Goal: Information Seeking & Learning: Find specific page/section

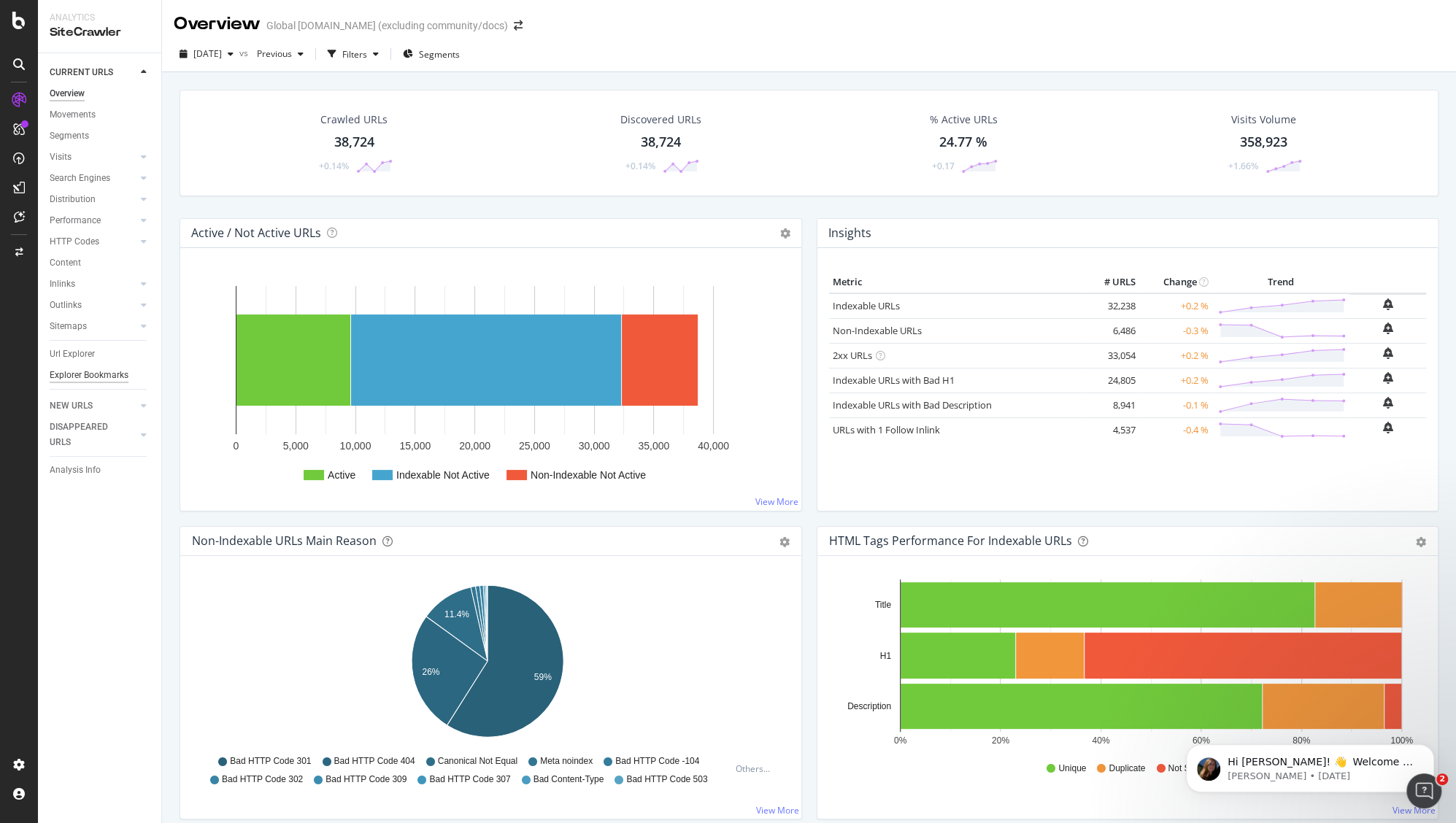
click at [86, 376] on div "Explorer Bookmarks" at bounding box center [89, 375] width 79 height 15
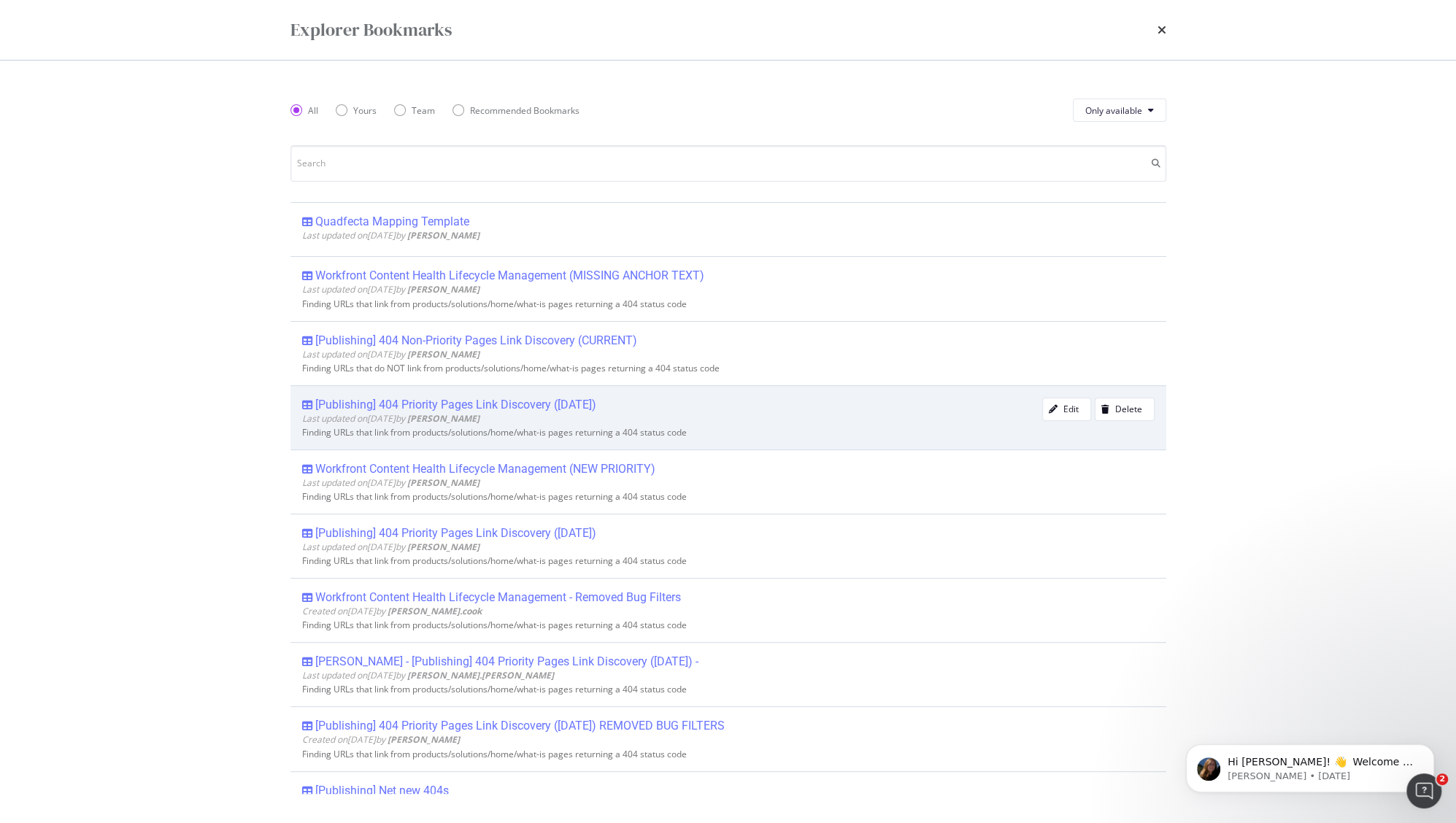
click at [464, 399] on div "[Publishing] 404 Priority Pages Link Discovery (Nov 2024)" at bounding box center [455, 405] width 281 height 15
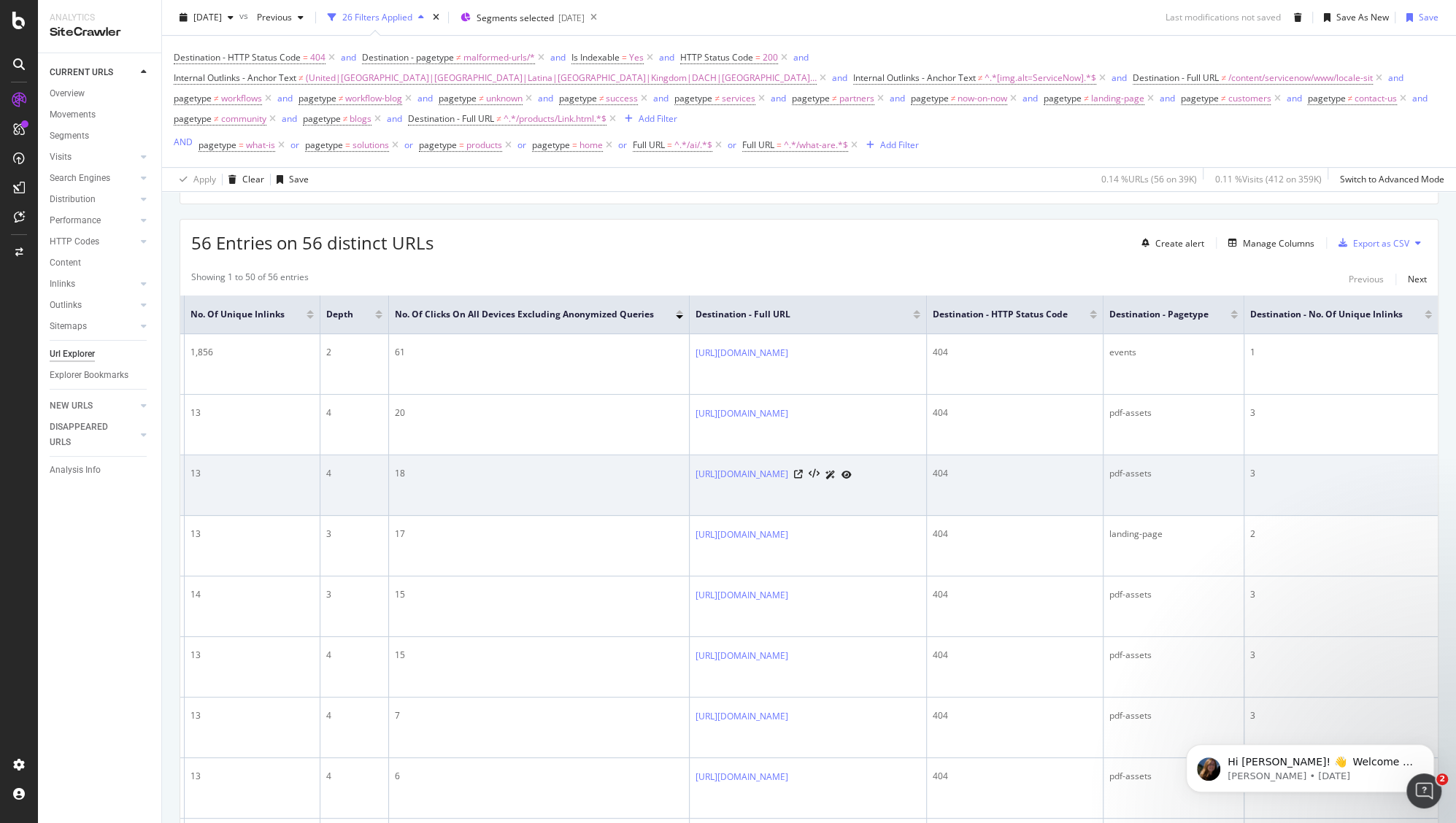
scroll to position [392, 0]
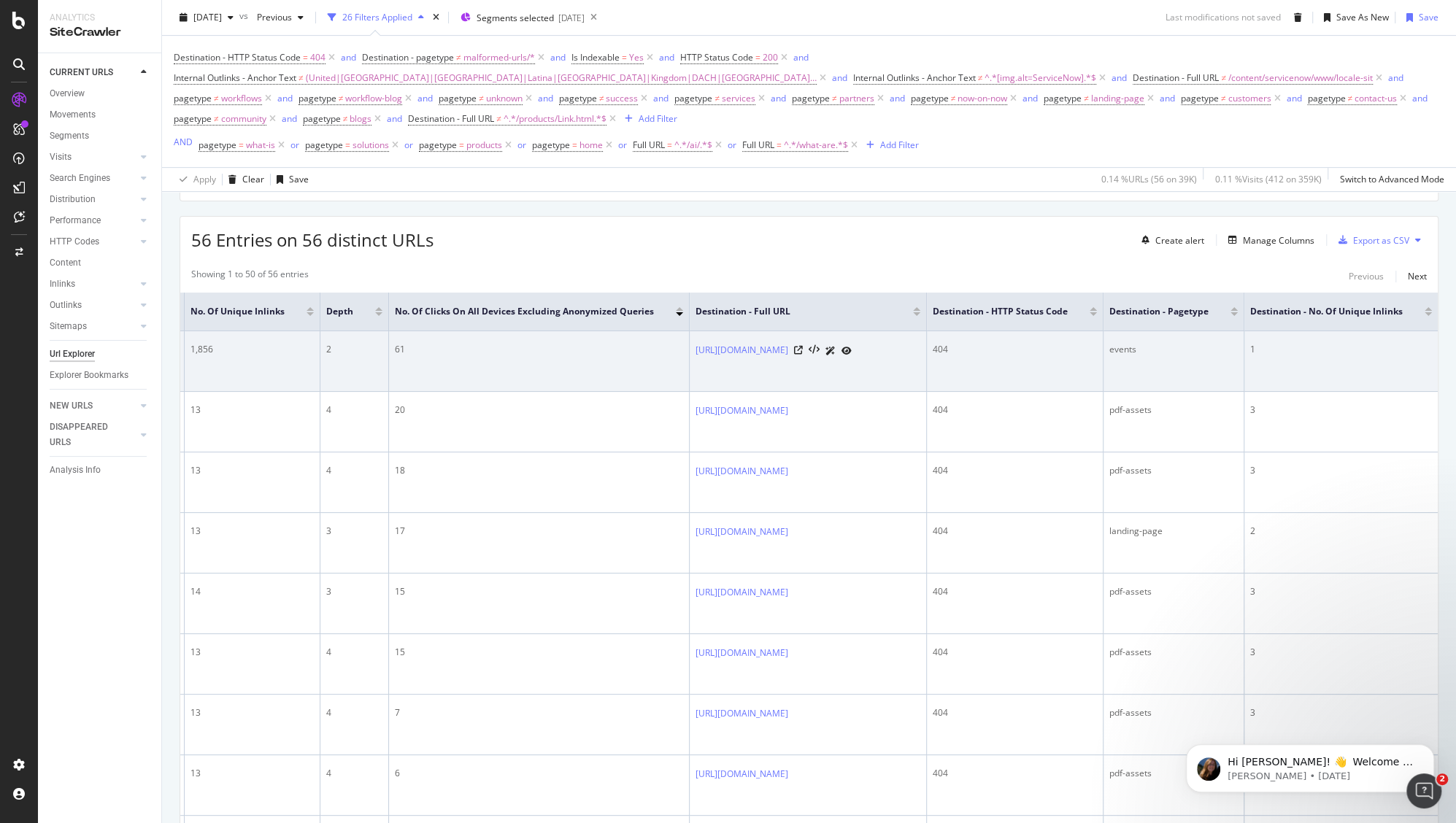
click at [851, 355] on icon at bounding box center [846, 351] width 10 height 9
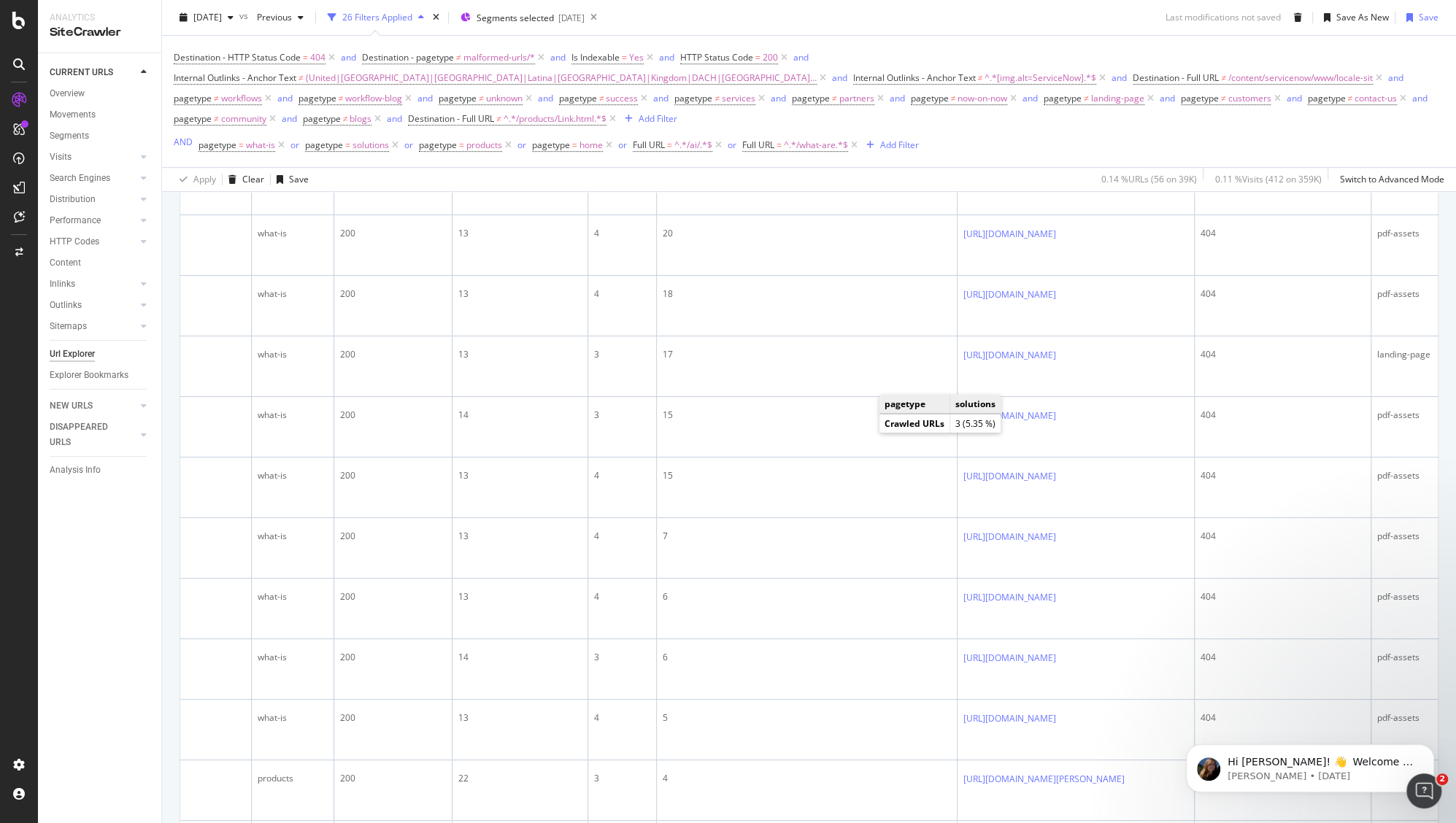
scroll to position [277, 0]
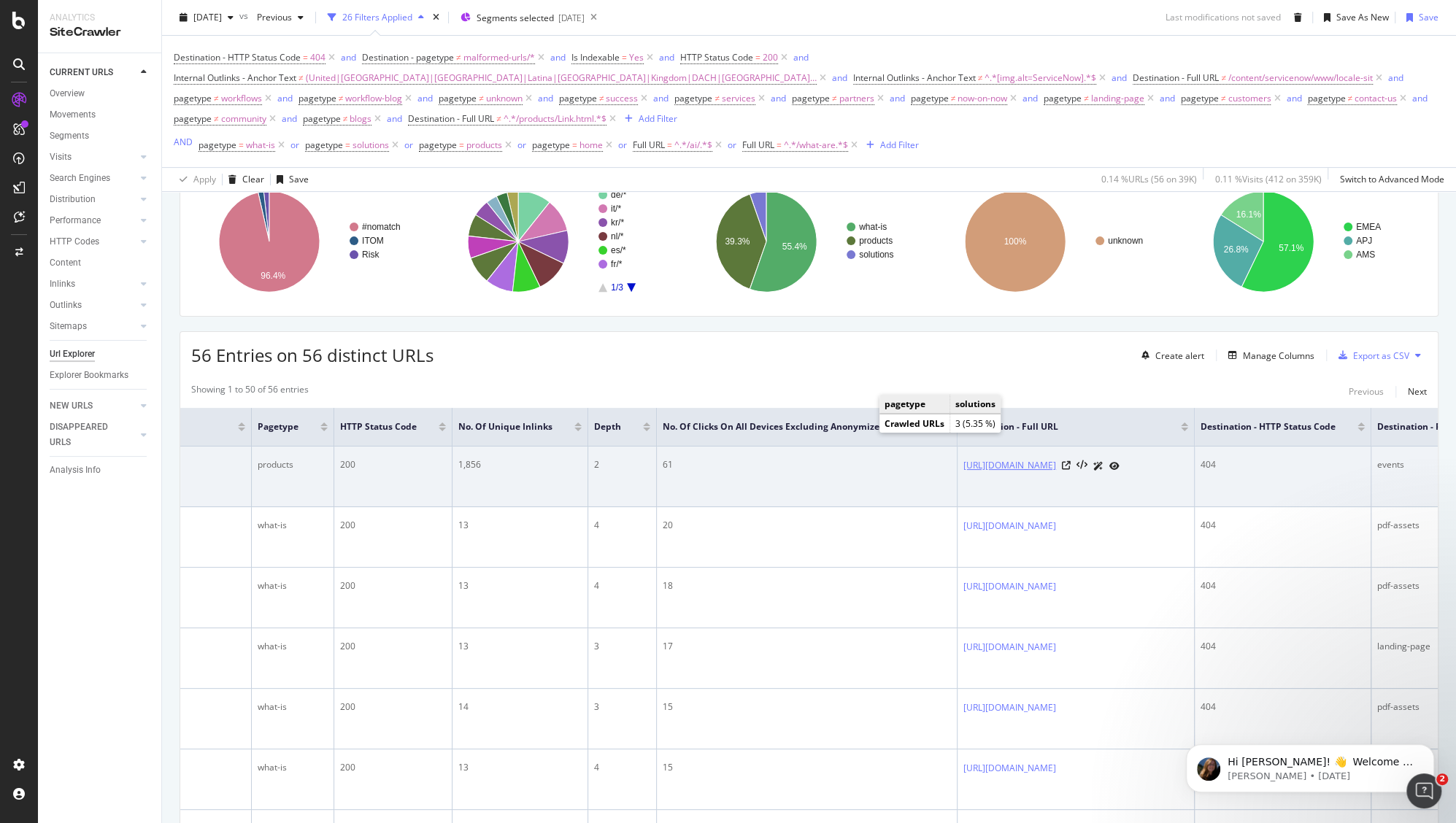
click at [990, 473] on link "https://www.servicenow.com/jp/events/knowledge/2025/sessions/paypal--from-hrbpo…" at bounding box center [1009, 465] width 93 height 15
click at [1071, 470] on icon at bounding box center [1066, 465] width 9 height 9
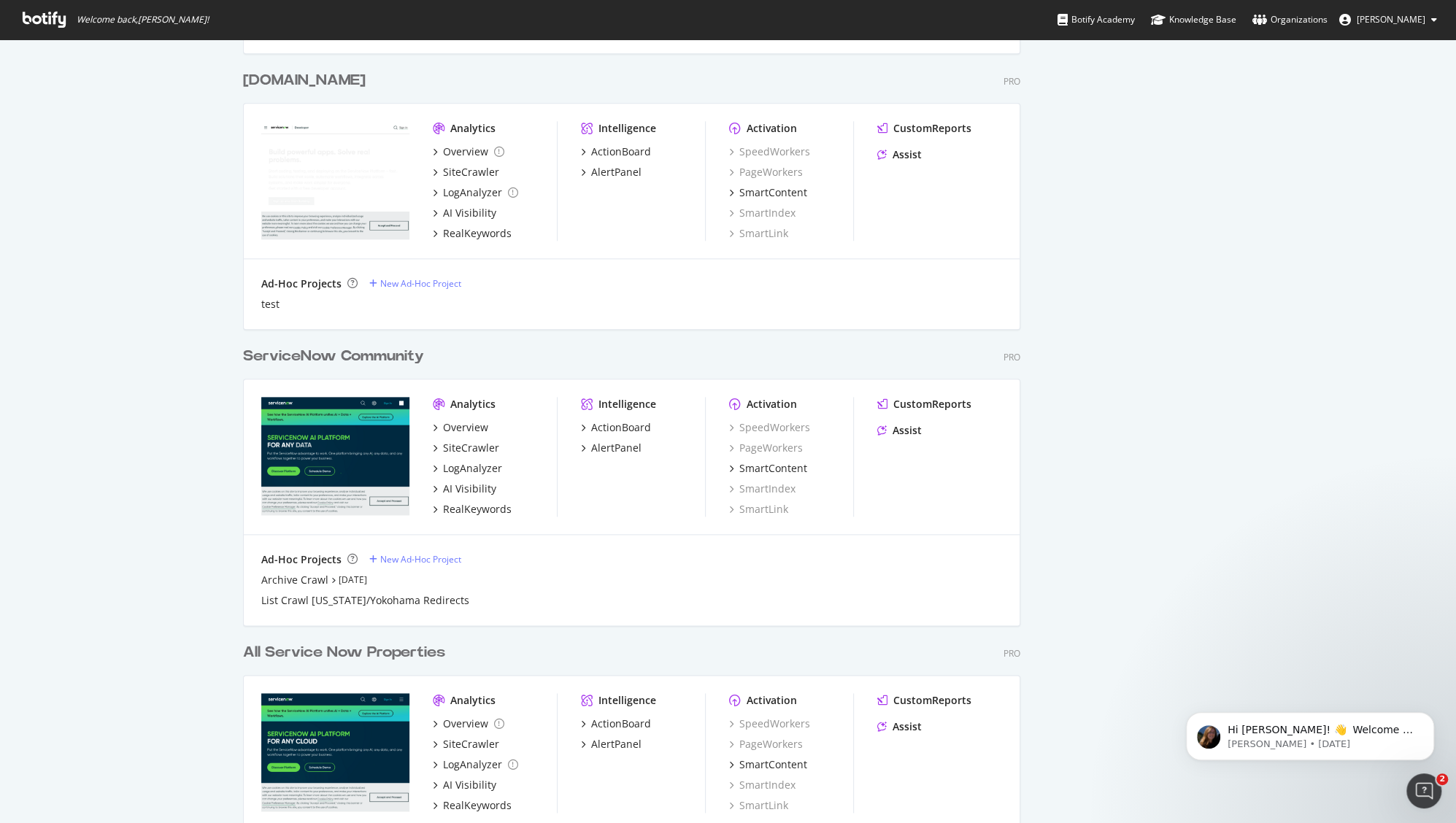
scroll to position [1232, 0]
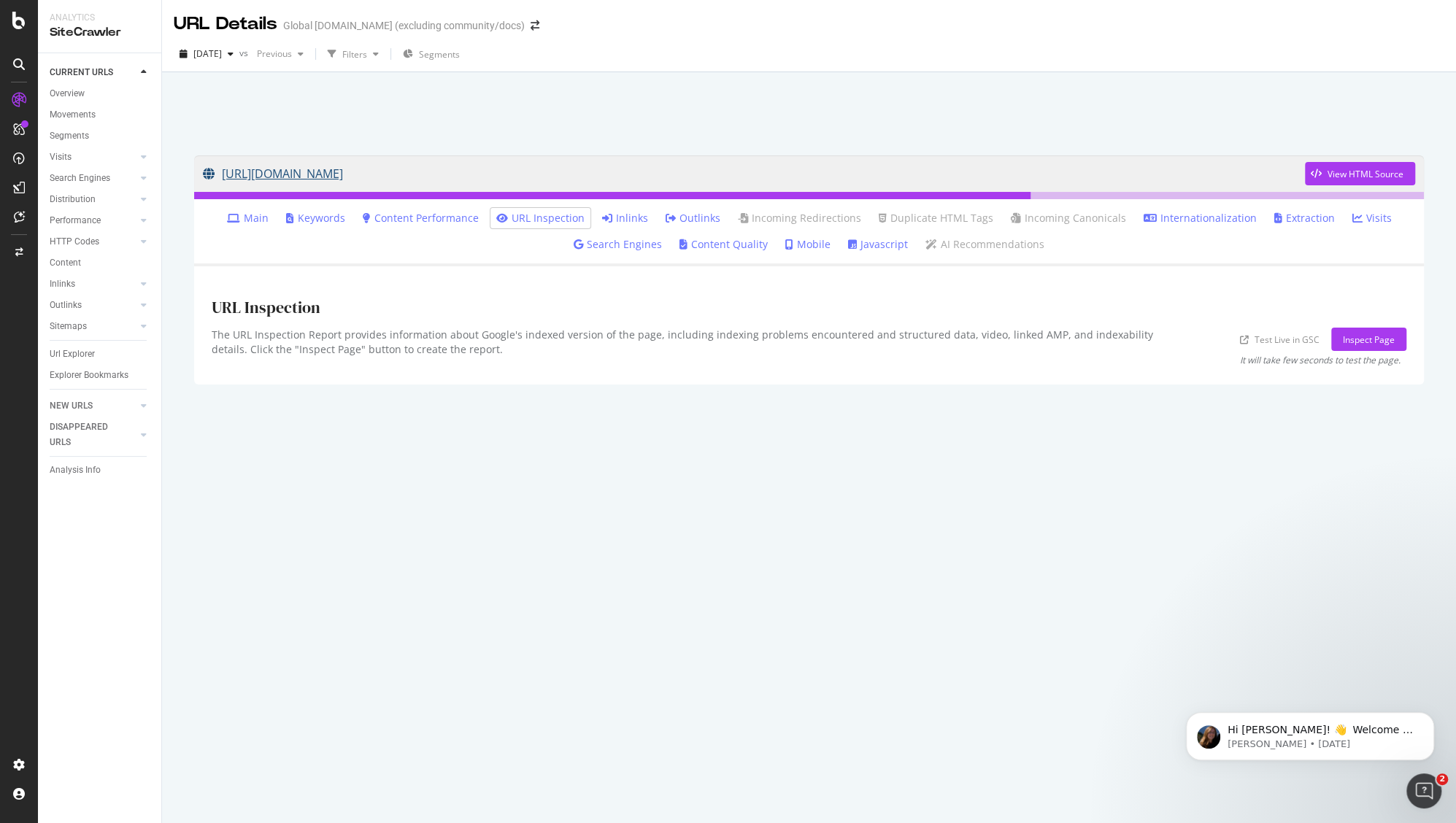
click at [712, 177] on link "[URL][DOMAIN_NAME]" at bounding box center [754, 174] width 1102 height 36
